Goal: Check status: Check status

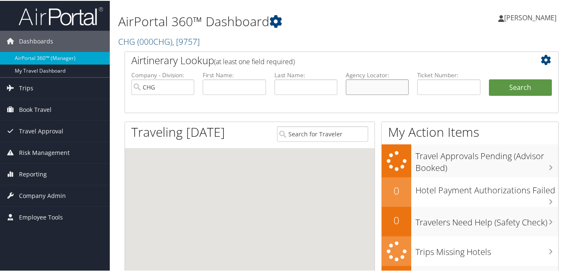
click at [357, 85] on input "text" at bounding box center [377, 87] width 63 height 16
paste input "UMYLHG"
type input "UMYLHG"
click at [503, 92] on button "Search" at bounding box center [520, 87] width 63 height 17
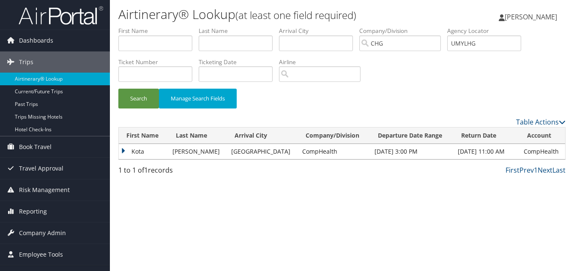
click at [120, 152] on td "Kota" at bounding box center [143, 151] width 49 height 15
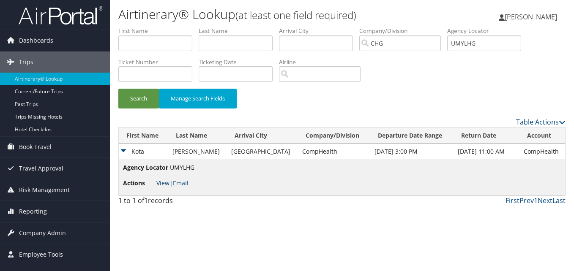
click at [165, 184] on link "View" at bounding box center [162, 183] width 13 height 8
click at [166, 180] on link "View" at bounding box center [162, 183] width 13 height 8
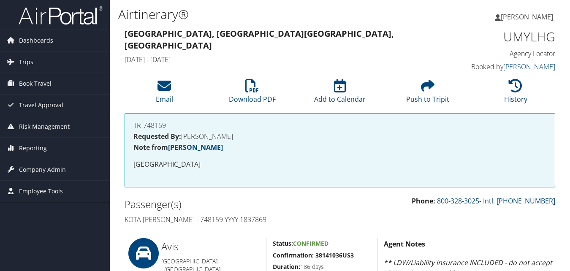
scroll to position [338, 0]
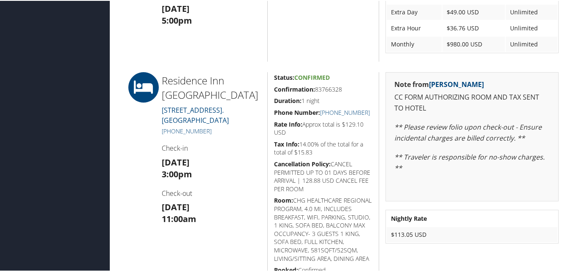
drag, startPoint x: 353, startPoint y: 92, endPoint x: 274, endPoint y: 90, distance: 79.4
click at [274, 90] on h5 "Confirmation: 83766328" at bounding box center [323, 88] width 99 height 8
copy h5 "Confirmation: 83766328"
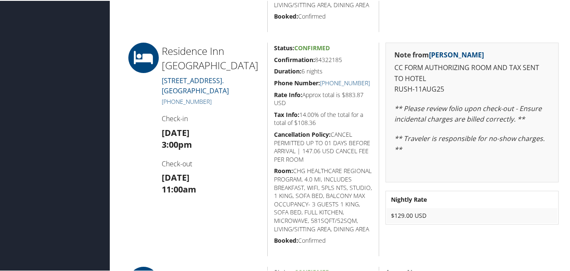
scroll to position [591, 0]
drag, startPoint x: 347, startPoint y: 61, endPoint x: 273, endPoint y: 60, distance: 73.9
click at [274, 60] on h5 "Confirmation: 84322185" at bounding box center [323, 59] width 99 height 8
copy h5 "Confirmation: 84322185"
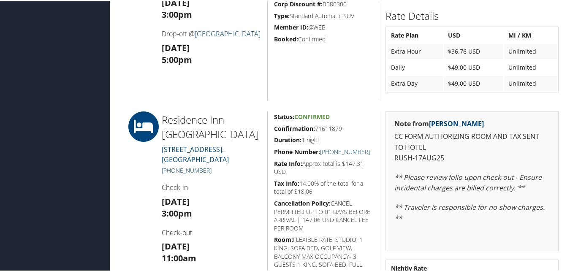
scroll to position [971, 0]
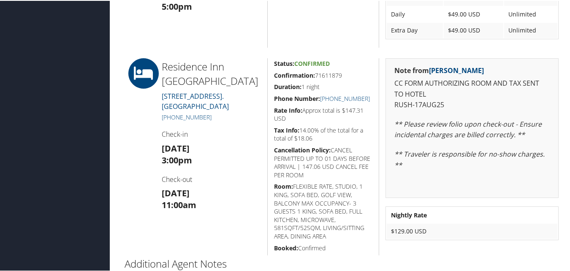
drag, startPoint x: 348, startPoint y: 74, endPoint x: 272, endPoint y: 75, distance: 75.6
click at [274, 75] on h5 "Confirmation: 71611879" at bounding box center [323, 75] width 99 height 8
copy h5 "Confirmation: 71611879"
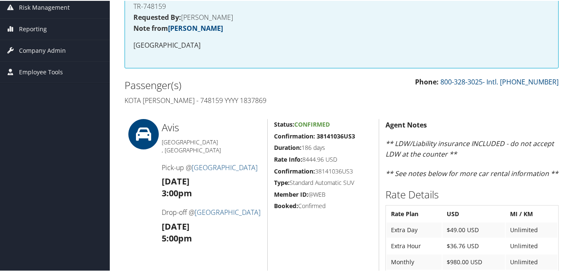
scroll to position [0, 0]
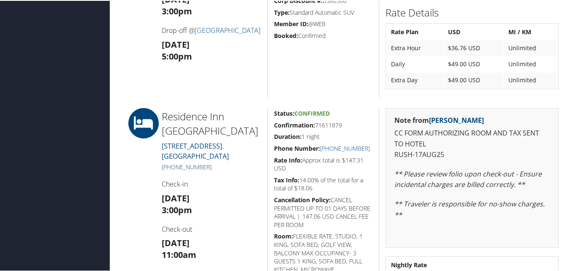
scroll to position [971, 0]
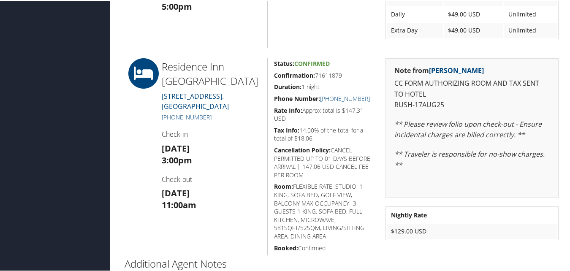
drag, startPoint x: 161, startPoint y: 65, endPoint x: 238, endPoint y: 102, distance: 85.2
click at [238, 102] on div "Residence Inn Palm De Marriott 38-305 COOK STREET. PALM DESERT CA 92211 +1 (760…" at bounding box center [211, 155] width 112 height 197
copy div "Residence Inn Palm De Marriott 38-305 COOK STREET. PALM DESERT CA 92211"
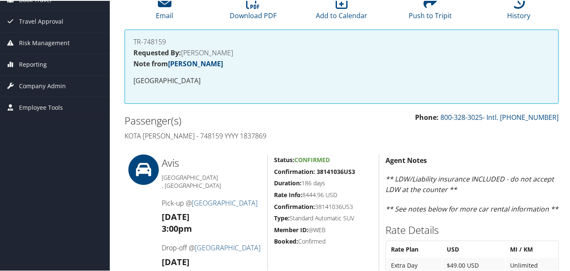
scroll to position [0, 0]
